Goal: Information Seeking & Learning: Find specific fact

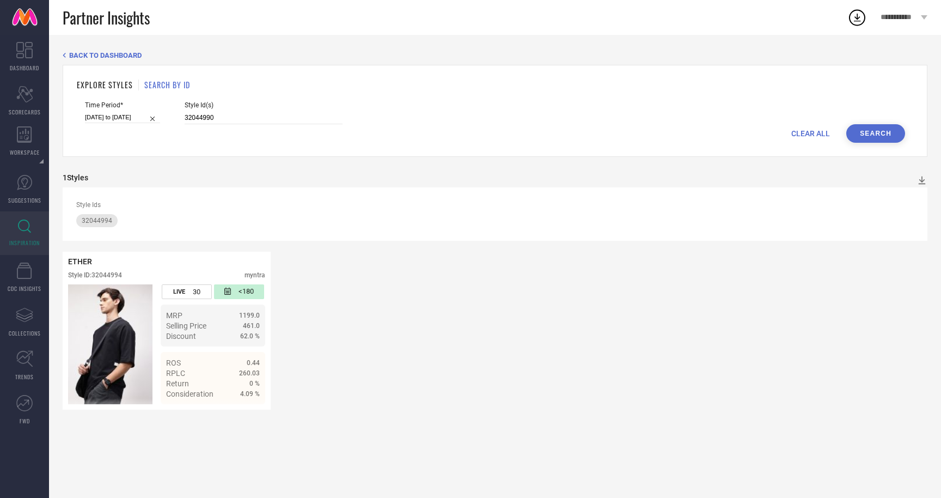
click at [866, 128] on button "Search" at bounding box center [875, 133] width 59 height 19
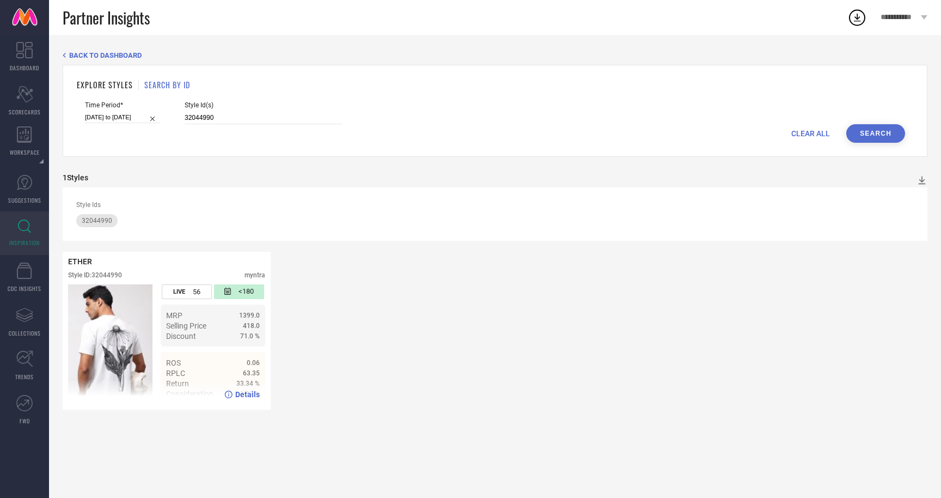
click at [205, 338] on div "71.0 %" at bounding box center [230, 336] width 58 height 8
click at [228, 396] on icon at bounding box center [228, 394] width 8 height 8
click at [212, 119] on input "32044990" at bounding box center [264, 118] width 158 height 13
paste input "63"
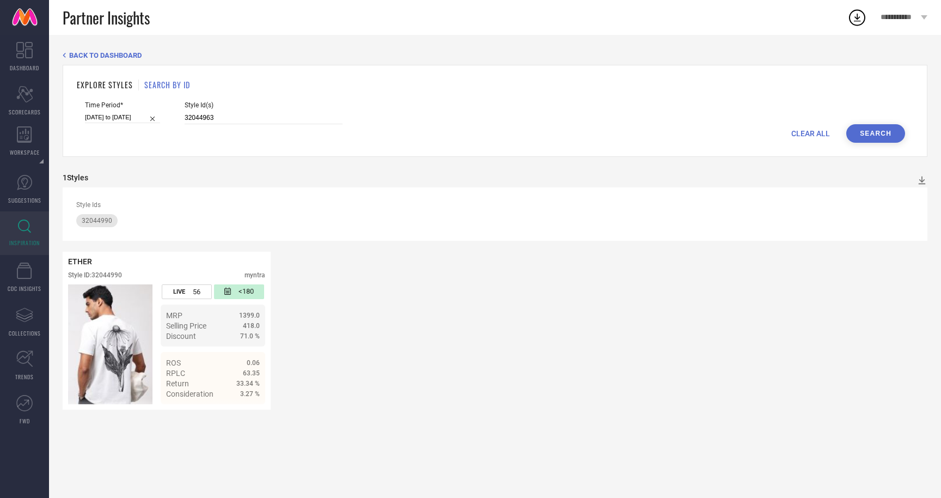
click at [861, 137] on button "Search" at bounding box center [875, 133] width 59 height 19
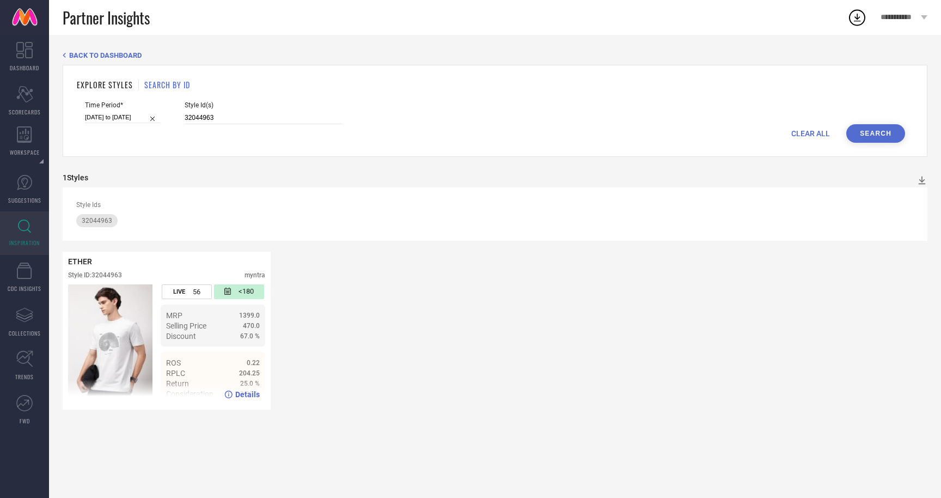
click at [231, 320] on div "MRP 1399.0" at bounding box center [213, 315] width 94 height 10
click at [231, 358] on div "ROS 0.22" at bounding box center [213, 362] width 94 height 10
click at [232, 393] on icon at bounding box center [229, 394] width 8 height 8
click at [211, 117] on input "32044963" at bounding box center [264, 118] width 158 height 13
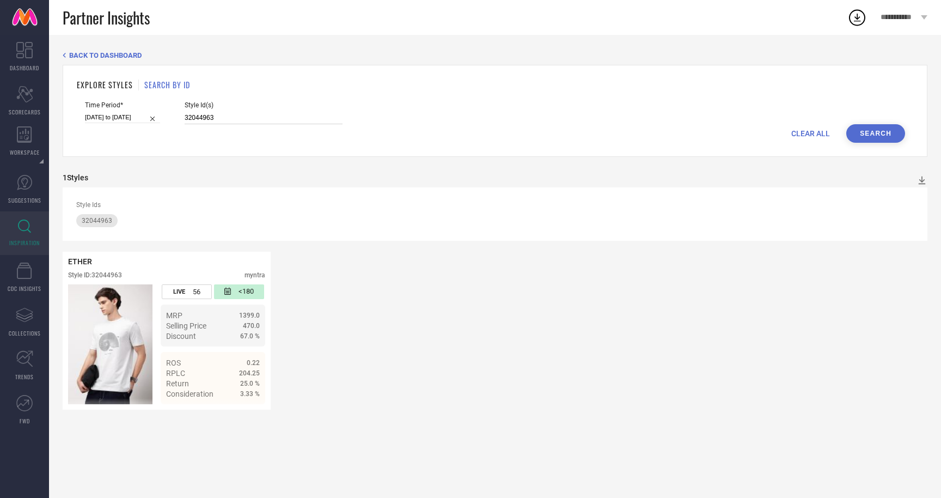
click at [211, 117] on input "32044963" at bounding box center [264, 118] width 158 height 13
paste input "44"
click at [873, 132] on button "Search" at bounding box center [875, 133] width 59 height 19
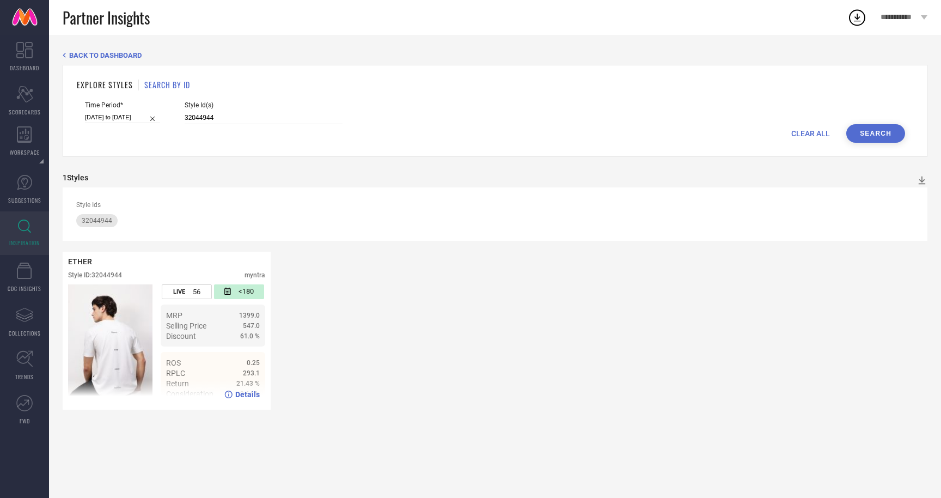
click at [241, 394] on span "Details" at bounding box center [247, 394] width 24 height 9
click at [216, 115] on input "32044944" at bounding box center [264, 118] width 158 height 13
paste input "5002"
click at [876, 134] on button "Search" at bounding box center [875, 133] width 59 height 19
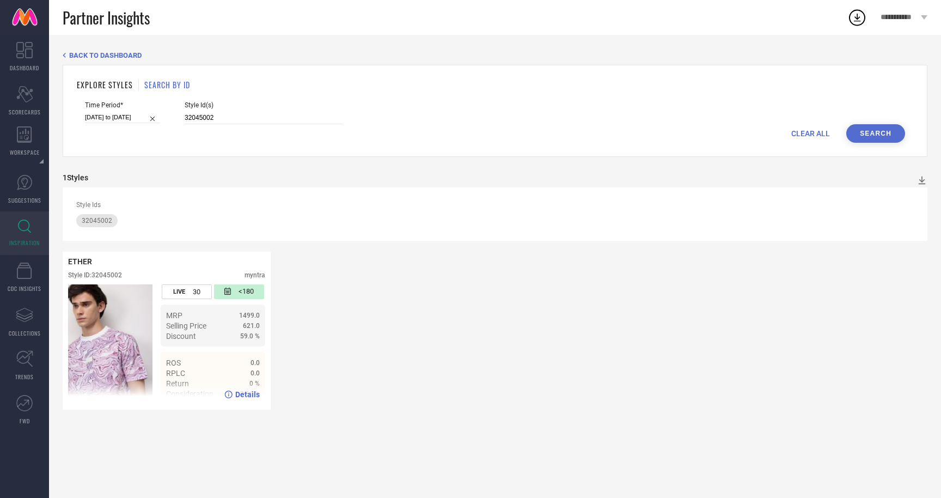
click at [230, 390] on icon at bounding box center [228, 394] width 8 height 8
click at [208, 120] on input "32045002" at bounding box center [264, 118] width 158 height 13
paste input "4984"
click at [872, 127] on button "Search" at bounding box center [875, 133] width 59 height 19
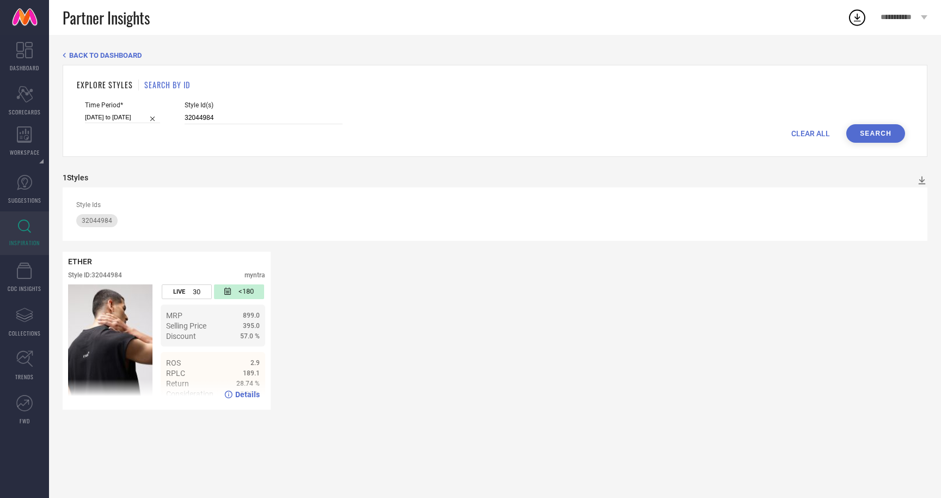
click at [232, 394] on icon at bounding box center [228, 394] width 8 height 8
click at [214, 121] on input "32044984" at bounding box center [264, 118] width 158 height 13
paste input "1"
click at [874, 135] on button "Search" at bounding box center [875, 133] width 59 height 19
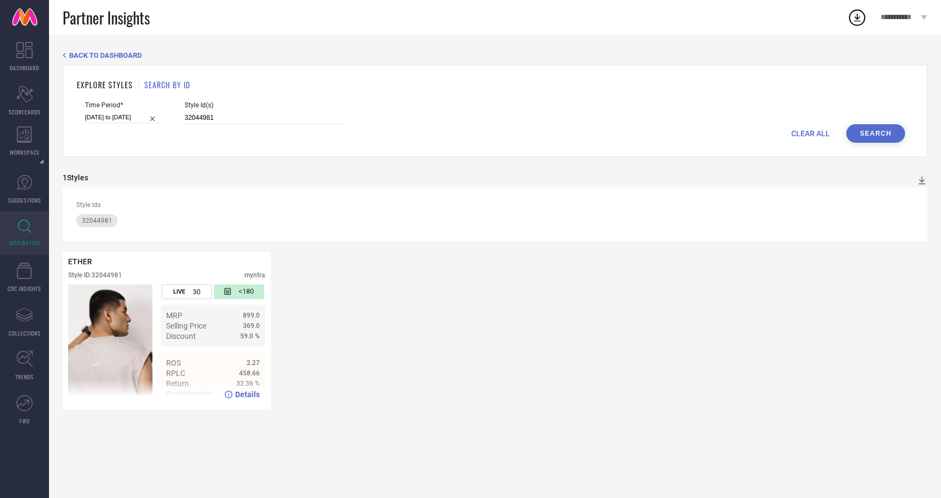
click at [231, 395] on icon at bounding box center [228, 394] width 8 height 8
click at [207, 117] on input "32044981" at bounding box center [264, 118] width 158 height 13
paste input "78"
click at [864, 134] on button "Search" at bounding box center [875, 133] width 59 height 19
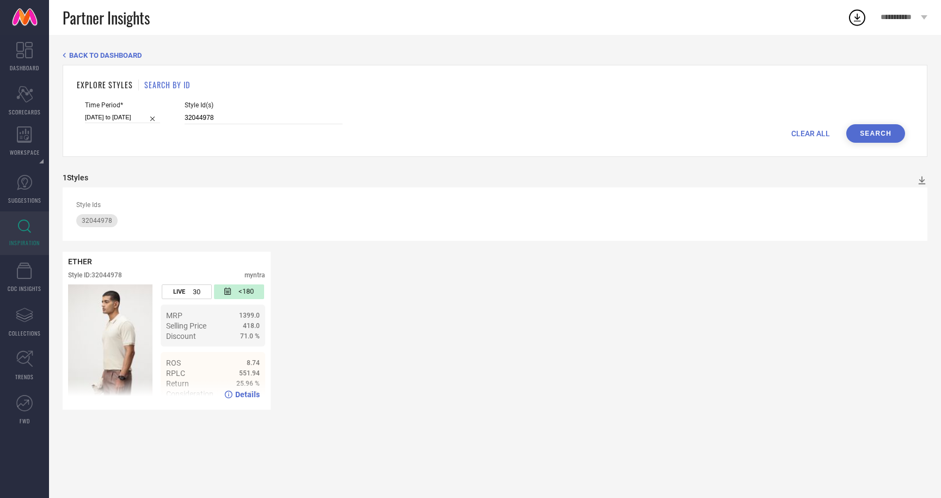
click at [231, 392] on icon at bounding box center [228, 394] width 8 height 8
click at [211, 112] on input "32044978" at bounding box center [264, 118] width 158 height 13
paste input "1263400"
click at [878, 134] on button "Search" at bounding box center [875, 133] width 59 height 19
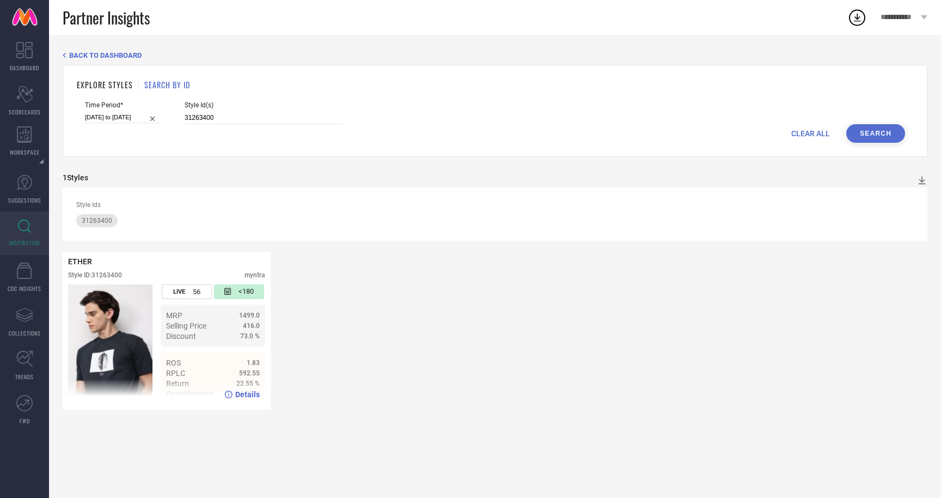
click at [228, 395] on icon at bounding box center [228, 394] width 8 height 8
click at [226, 118] on input "31263400" at bounding box center [264, 118] width 158 height 13
paste input "42732"
click at [868, 134] on button "Search" at bounding box center [875, 133] width 59 height 19
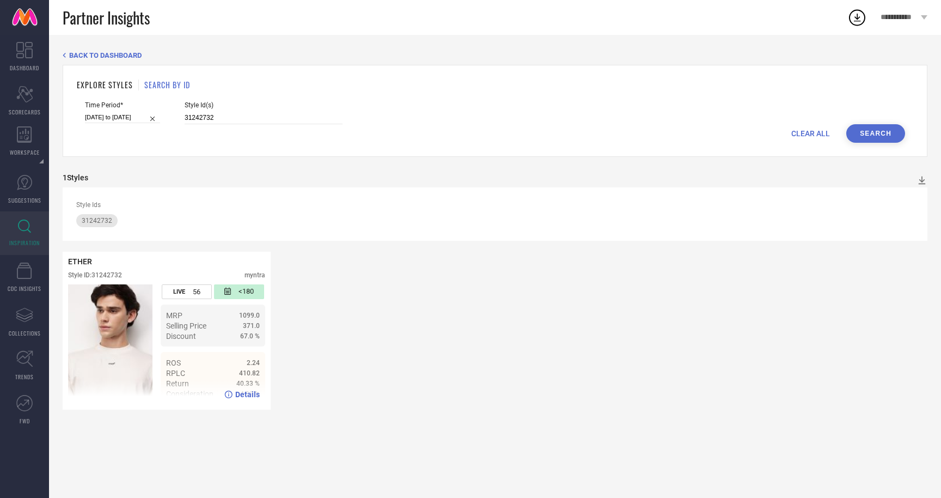
click at [231, 395] on icon at bounding box center [228, 394] width 8 height 8
click at [219, 116] on input "31242732" at bounding box center [264, 118] width 158 height 13
paste input "2044943"
click at [883, 136] on button "Search" at bounding box center [875, 133] width 59 height 19
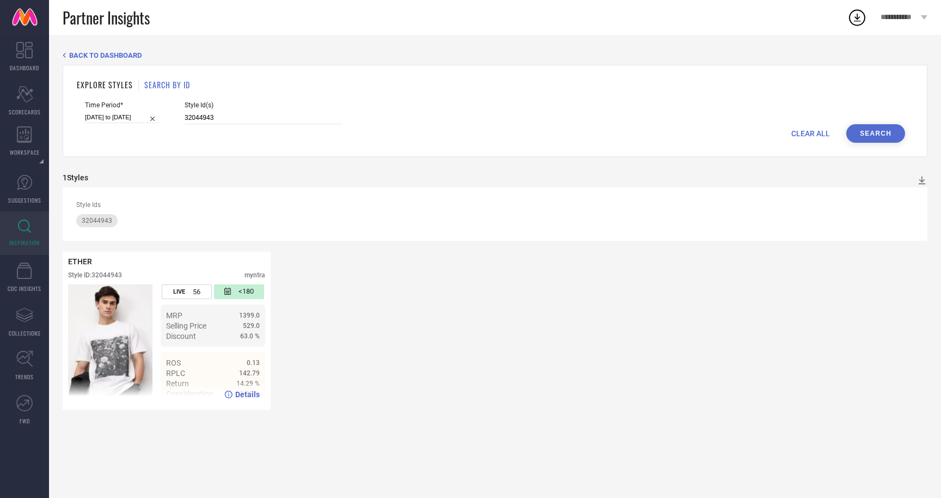
click at [232, 390] on icon at bounding box center [228, 394] width 8 height 8
click at [231, 118] on input "32044943" at bounding box center [264, 118] width 158 height 13
paste input "80"
click at [869, 136] on button "Search" at bounding box center [875, 133] width 59 height 19
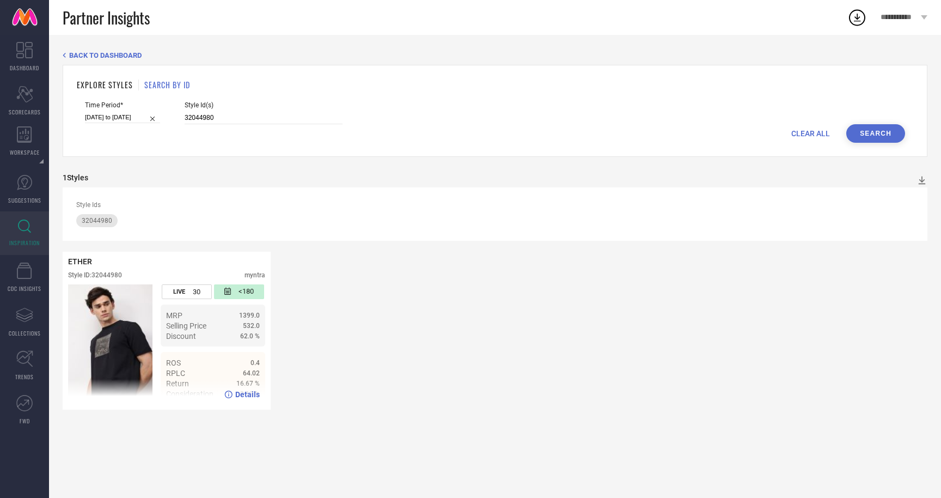
click at [235, 396] on div "Details" at bounding box center [241, 394] width 35 height 9
click at [213, 116] on input "32044980" at bounding box center [264, 118] width 158 height 13
paste input "6"
click at [875, 135] on button "Search" at bounding box center [875, 133] width 59 height 19
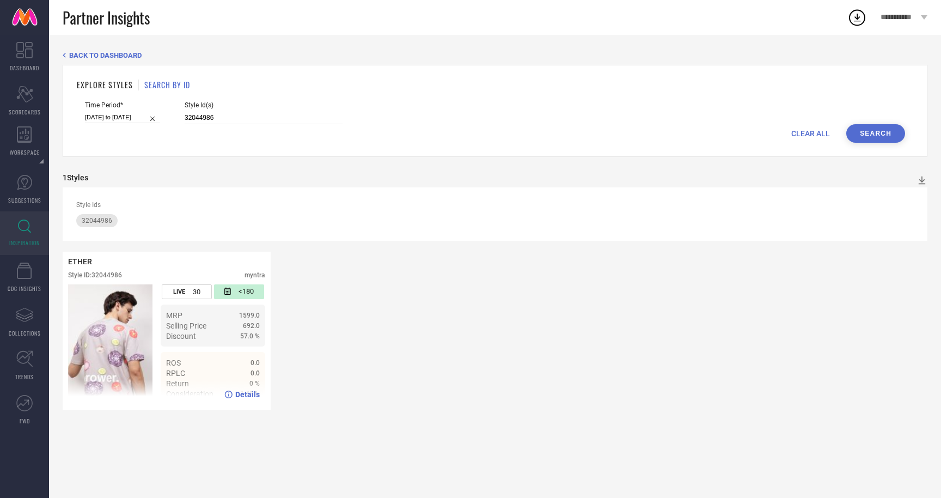
click at [229, 394] on icon at bounding box center [228, 394] width 8 height 8
click at [210, 115] on input "32044986" at bounding box center [264, 118] width 158 height 13
paste input "1721470"
click at [865, 140] on button "Search" at bounding box center [875, 133] width 59 height 19
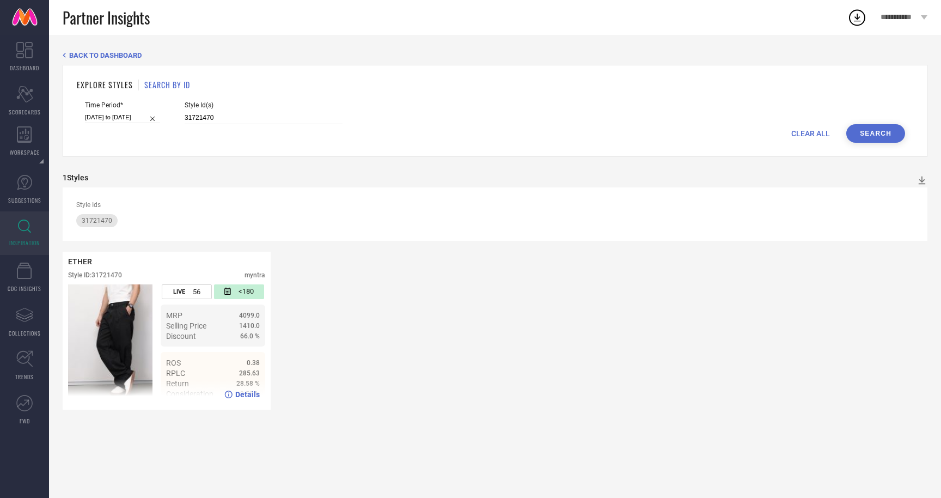
click at [231, 394] on icon at bounding box center [228, 394] width 8 height 8
click at [214, 114] on input "31721470" at bounding box center [264, 118] width 158 height 13
paste input "93"
type input "31721493"
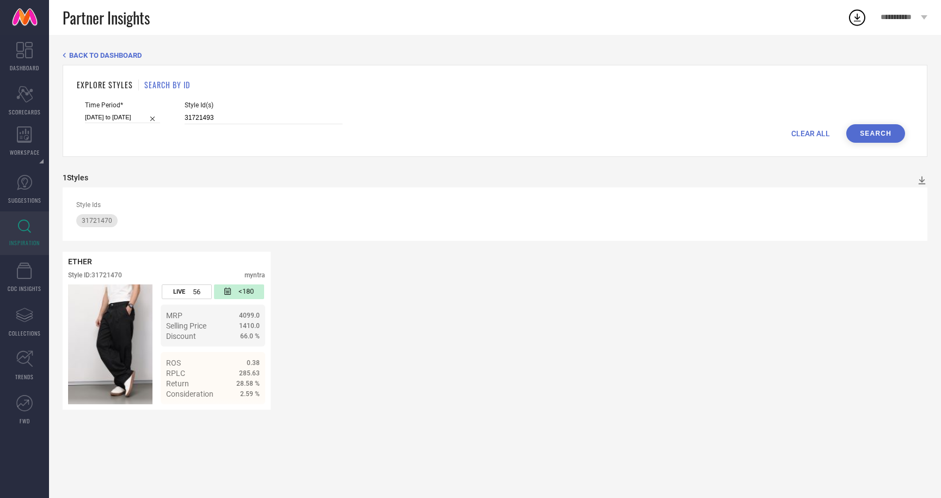
click at [888, 134] on button "Search" at bounding box center [875, 133] width 59 height 19
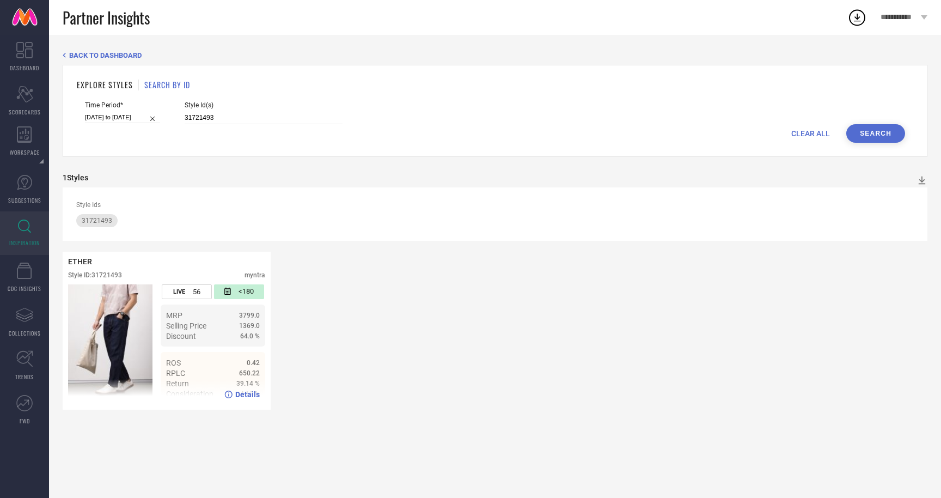
click at [232, 395] on icon at bounding box center [228, 394] width 8 height 8
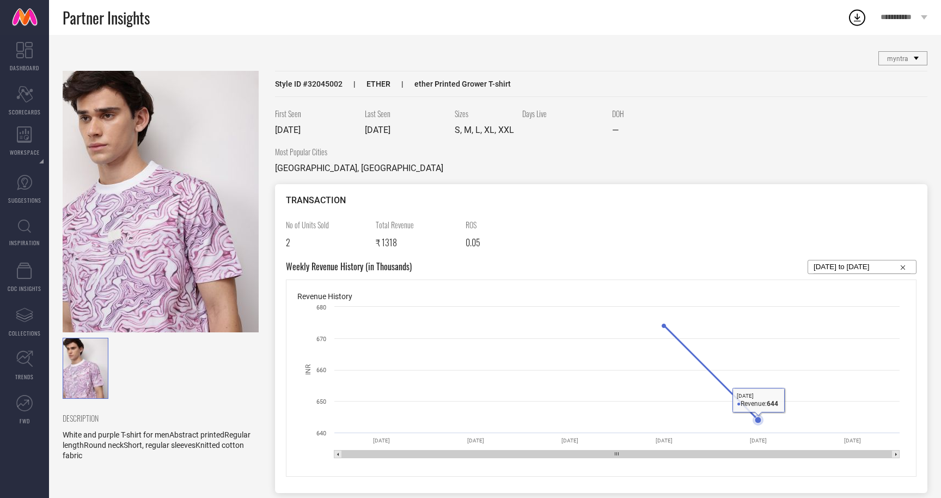
click at [719, 384] on icon at bounding box center [711, 373] width 94 height 94
click at [664, 328] on icon at bounding box center [663, 325] width 7 height 7
